Goal: Find specific page/section: Find specific page/section

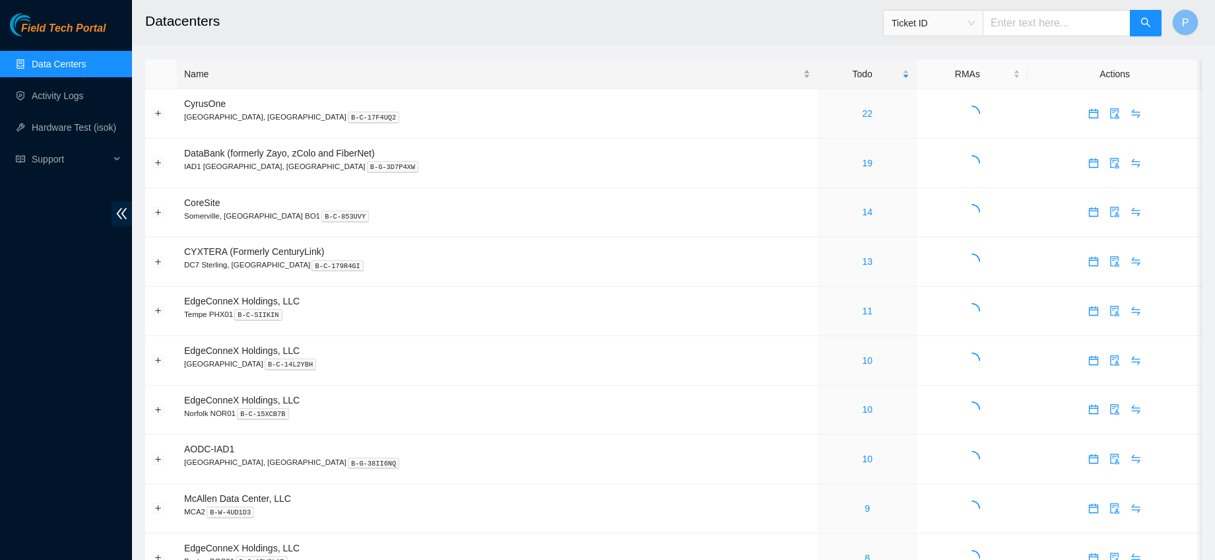
click at [211, 75] on div "Name" at bounding box center [497, 74] width 626 height 15
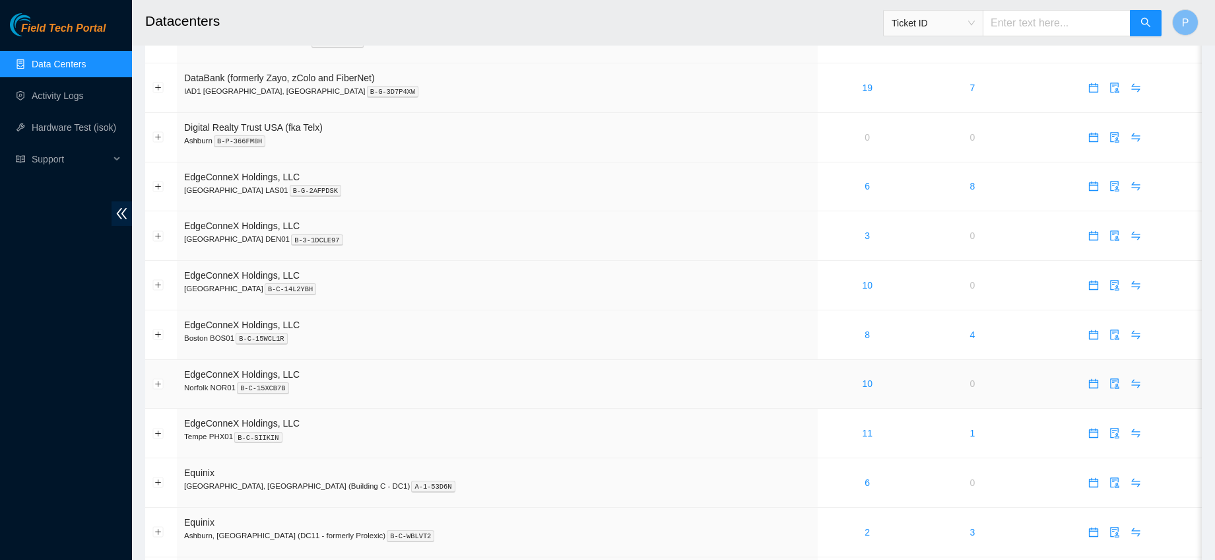
scroll to position [422, 0]
click at [862, 431] on link "11" at bounding box center [867, 431] width 11 height 11
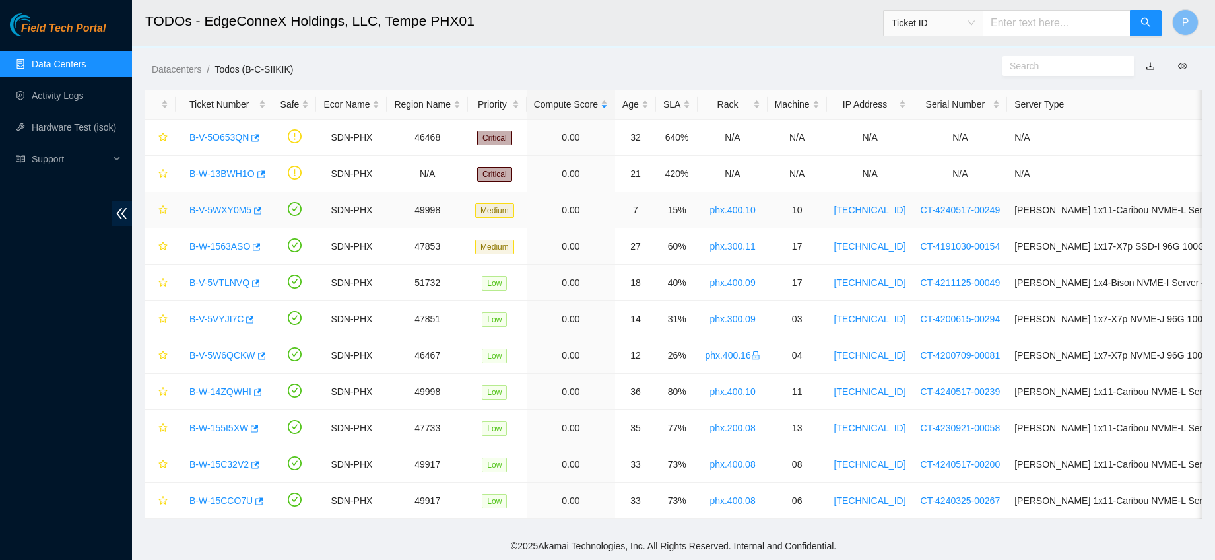
scroll to position [32, 0]
click at [748, 97] on div "Rack" at bounding box center [732, 104] width 55 height 15
click at [545, 31] on h2 "TODOs - EdgeConneX Holdings, LLC, Tempe PHX01" at bounding box center [561, 21] width 832 height 42
click at [79, 61] on link "Data Centers" at bounding box center [59, 64] width 54 height 11
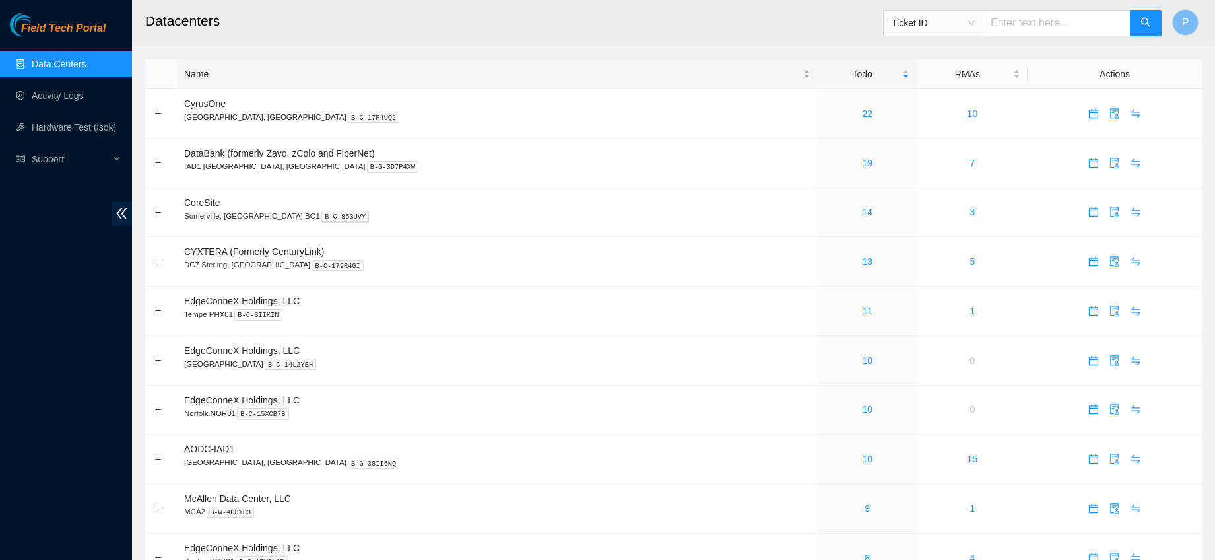
click at [254, 73] on div "Name" at bounding box center [497, 74] width 626 height 15
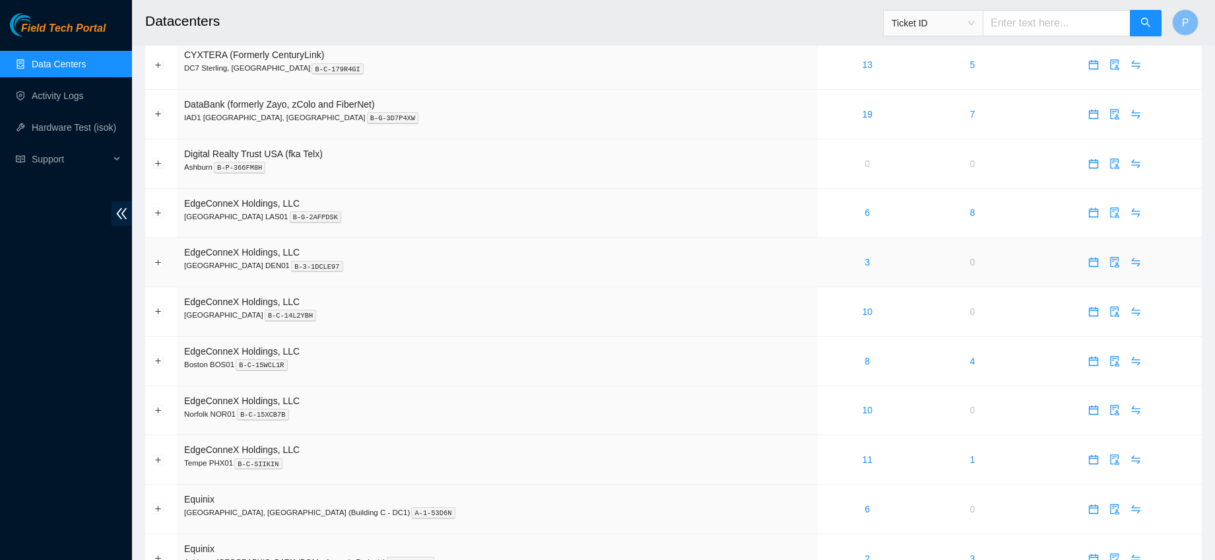
scroll to position [413, 0]
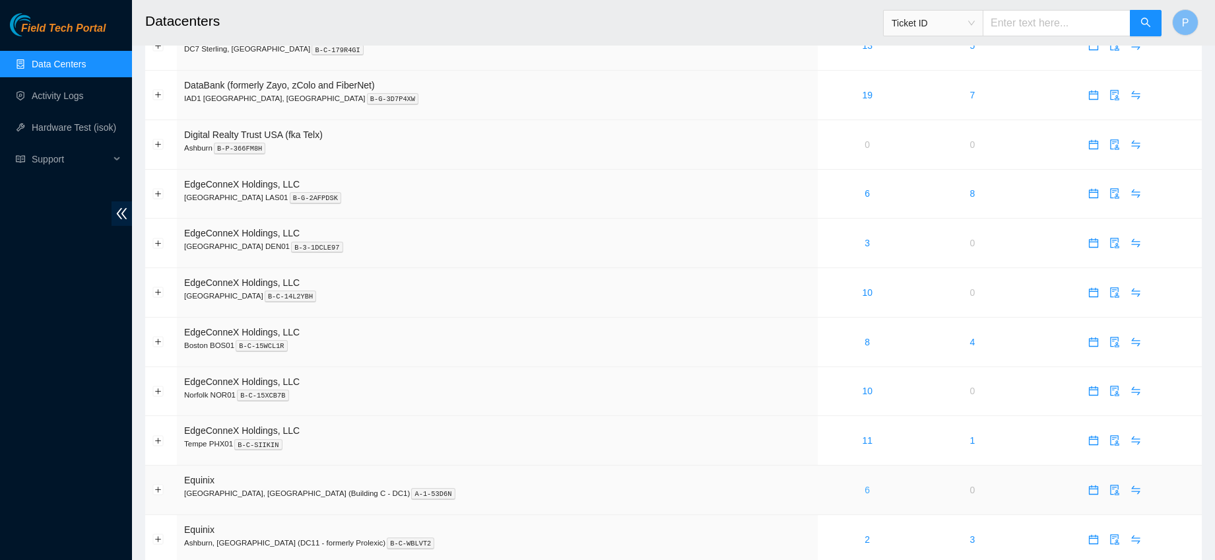
click at [864, 489] on link "6" at bounding box center [866, 489] width 5 height 11
